Goal: Browse casually

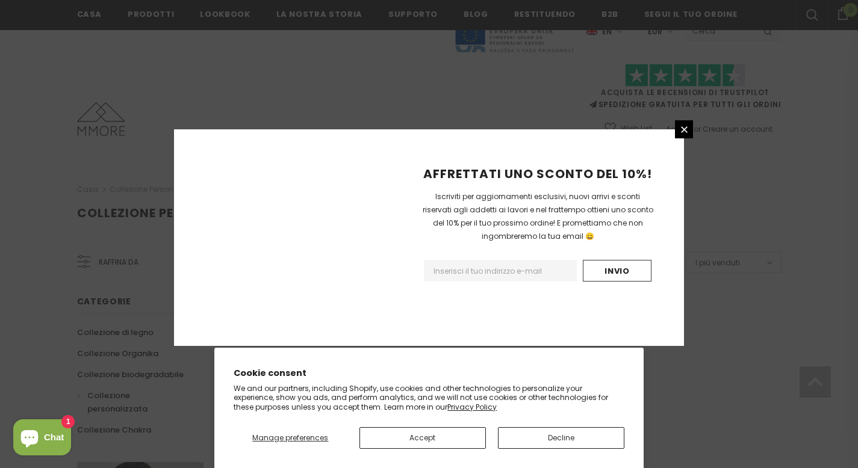
scroll to position [766, 0]
